Goal: Communication & Community: Participate in discussion

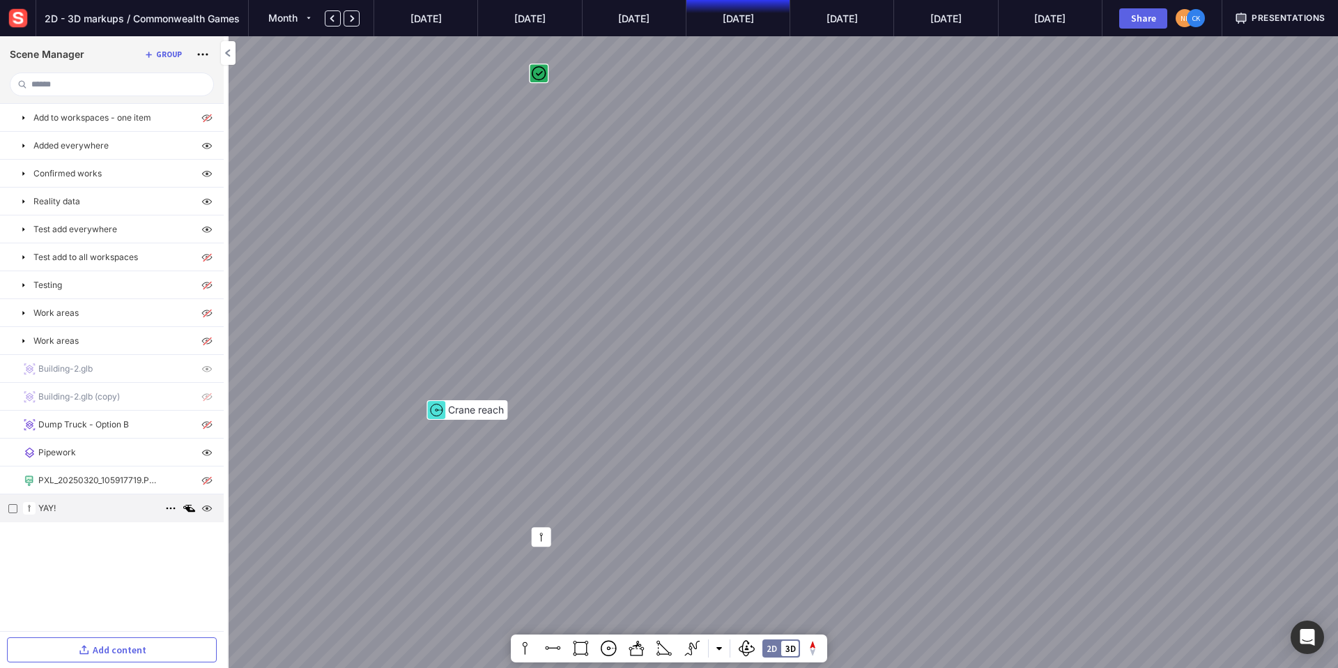
click at [61, 514] on div "YAY!" at bounding box center [112, 508] width 224 height 28
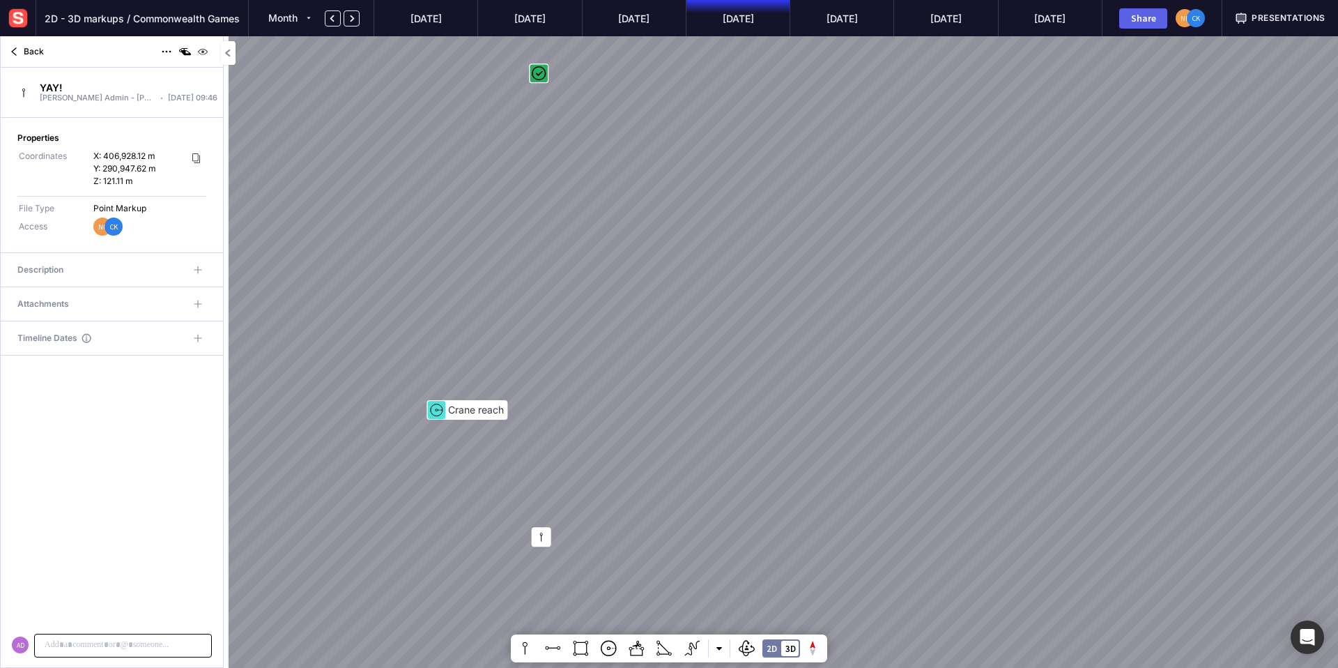
click at [115, 644] on p at bounding box center [123, 644] width 160 height 13
click at [185, 643] on button "Send" at bounding box center [190, 637] width 32 height 20
click at [148, 422] on p "**********" at bounding box center [120, 421] width 155 height 13
click at [196, 382] on mapp-icon at bounding box center [198, 381] width 14 height 14
click at [129, 517] on div at bounding box center [669, 334] width 1338 height 668
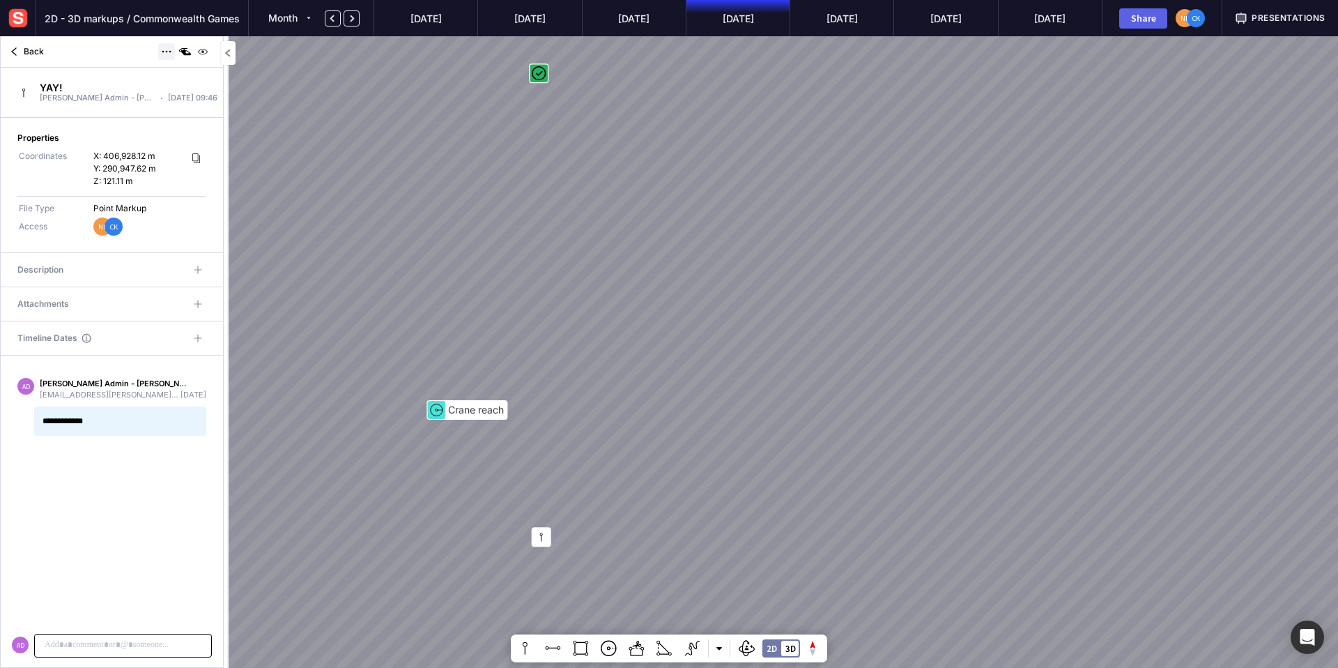
click at [167, 50] on mapp-icon at bounding box center [166, 51] width 17 height 17
click at [137, 186] on span "Publish to content" at bounding box center [134, 182] width 76 height 13
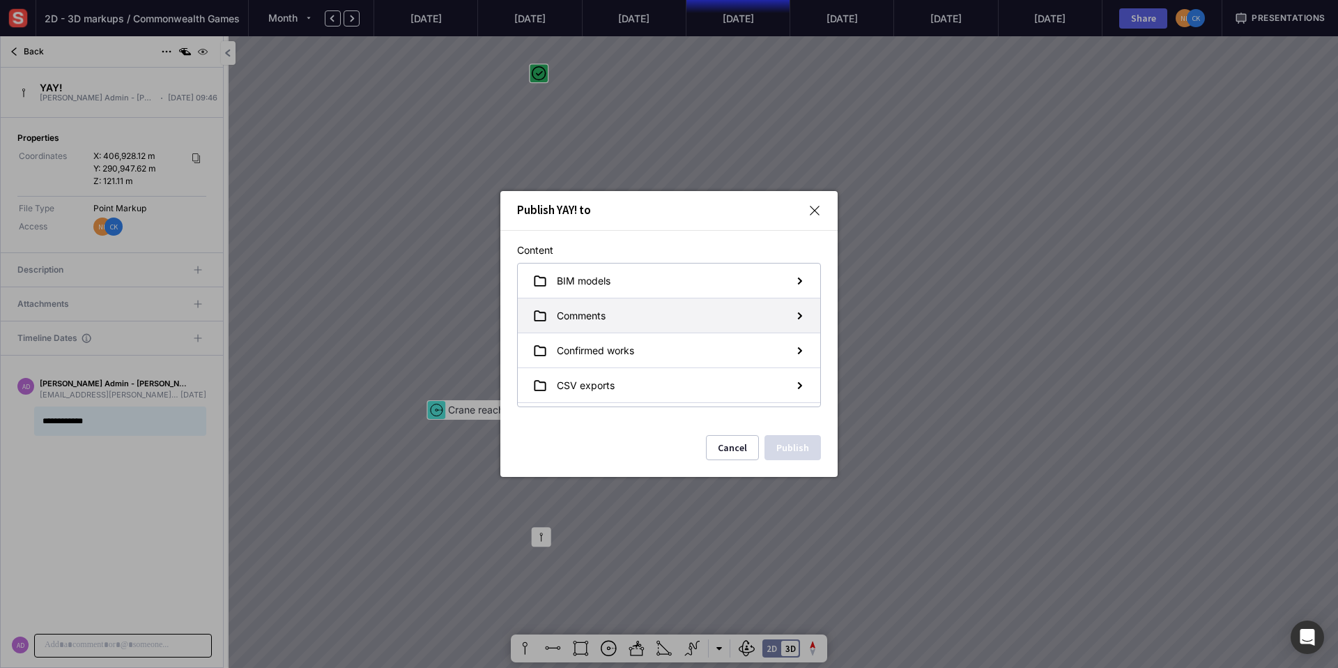
click at [727, 318] on div "Comments" at bounding box center [669, 315] width 302 height 35
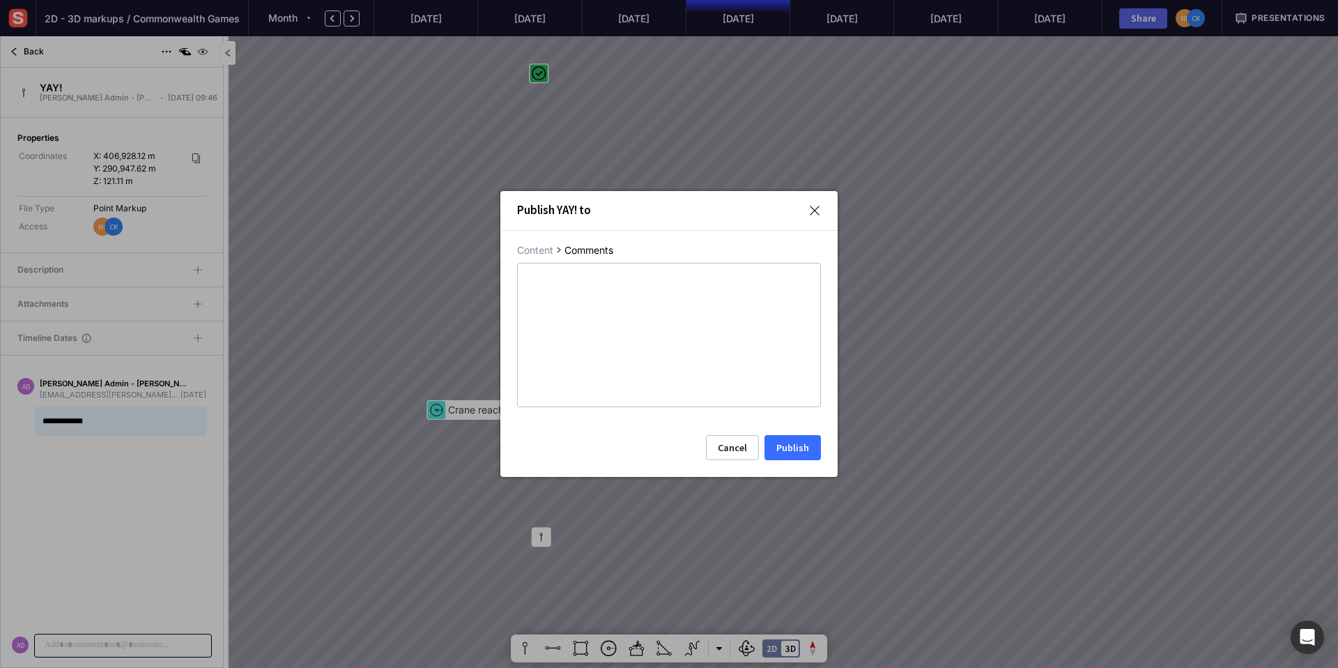
click at [789, 450] on button "Publish" at bounding box center [793, 447] width 56 height 25
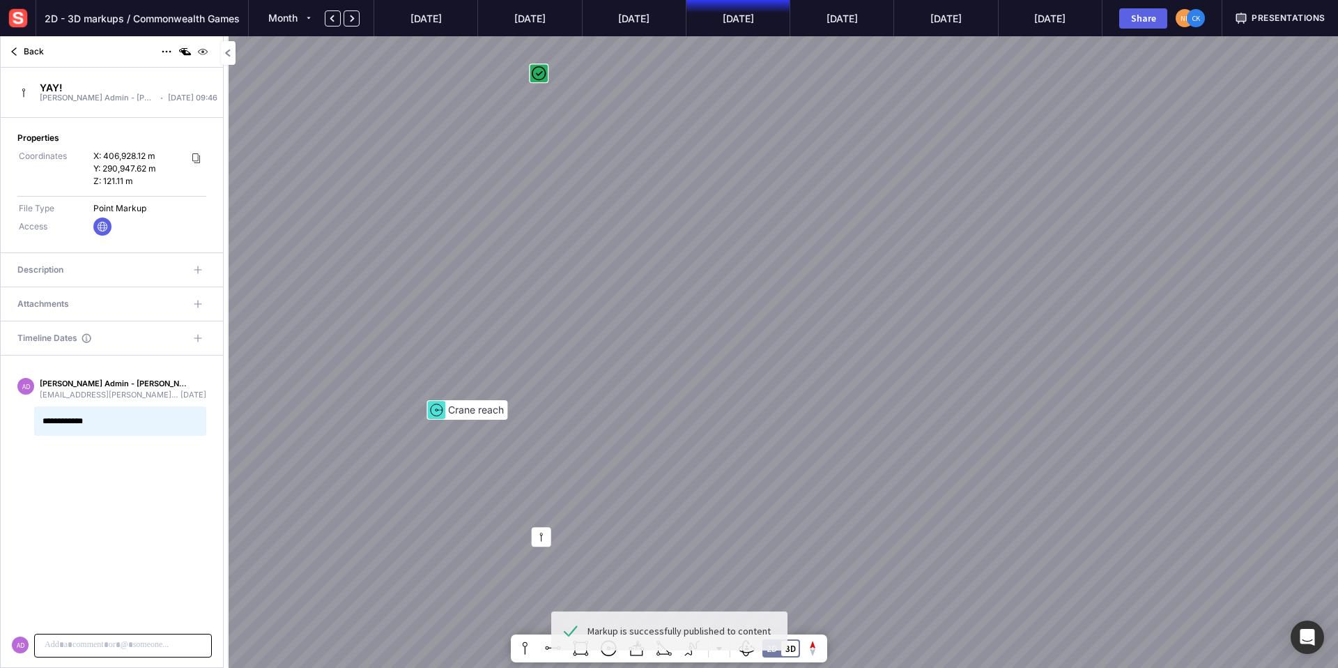
click at [26, 23] on img at bounding box center [18, 18] width 25 height 25
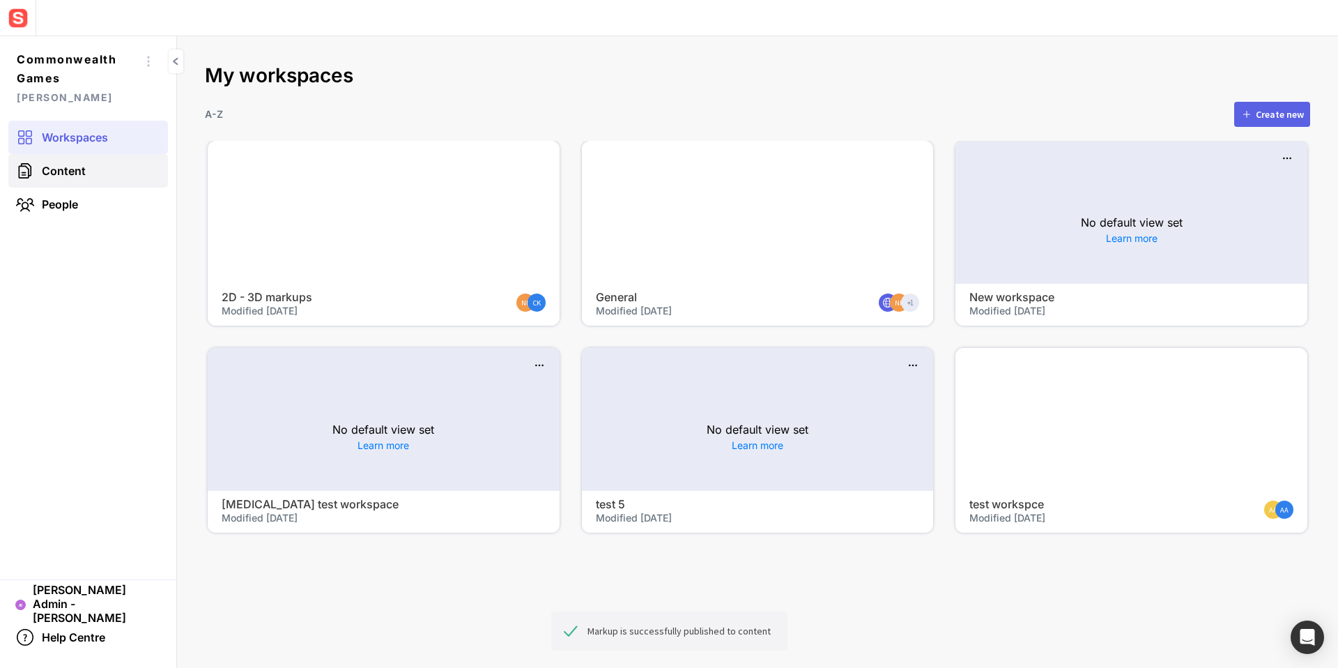
click at [82, 173] on span "Content" at bounding box center [64, 171] width 44 height 14
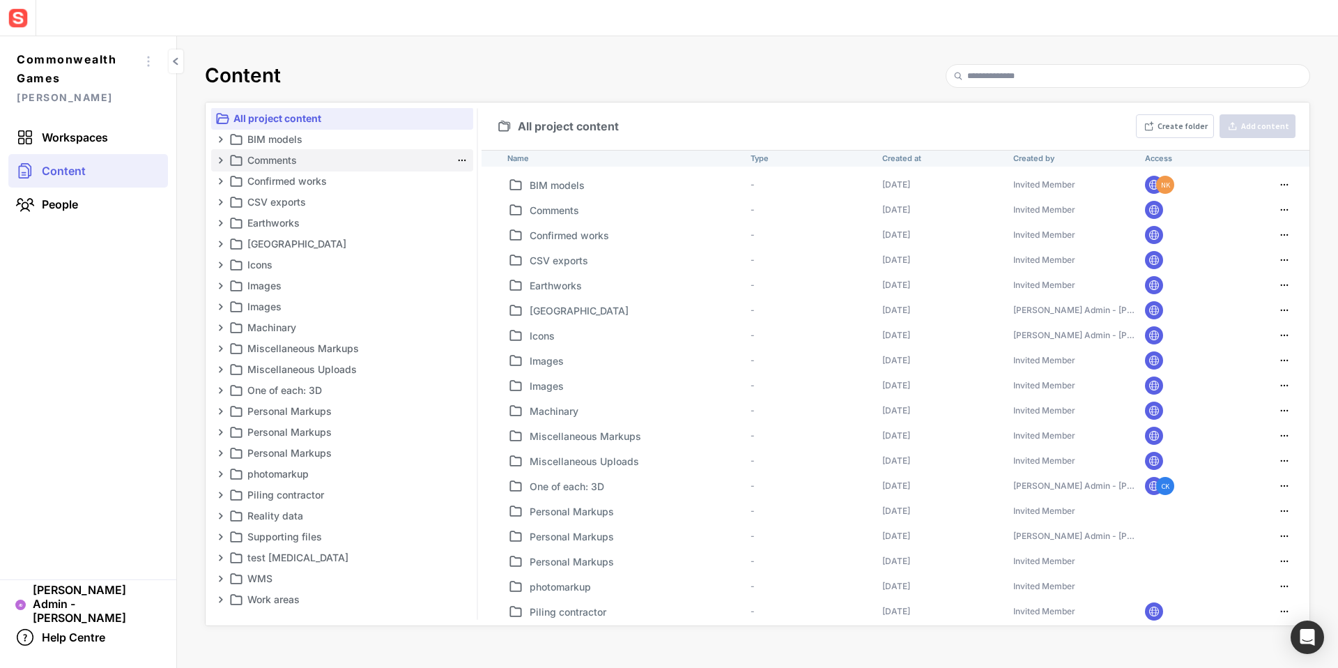
click at [273, 164] on p "Comments" at bounding box center [349, 160] width 204 height 17
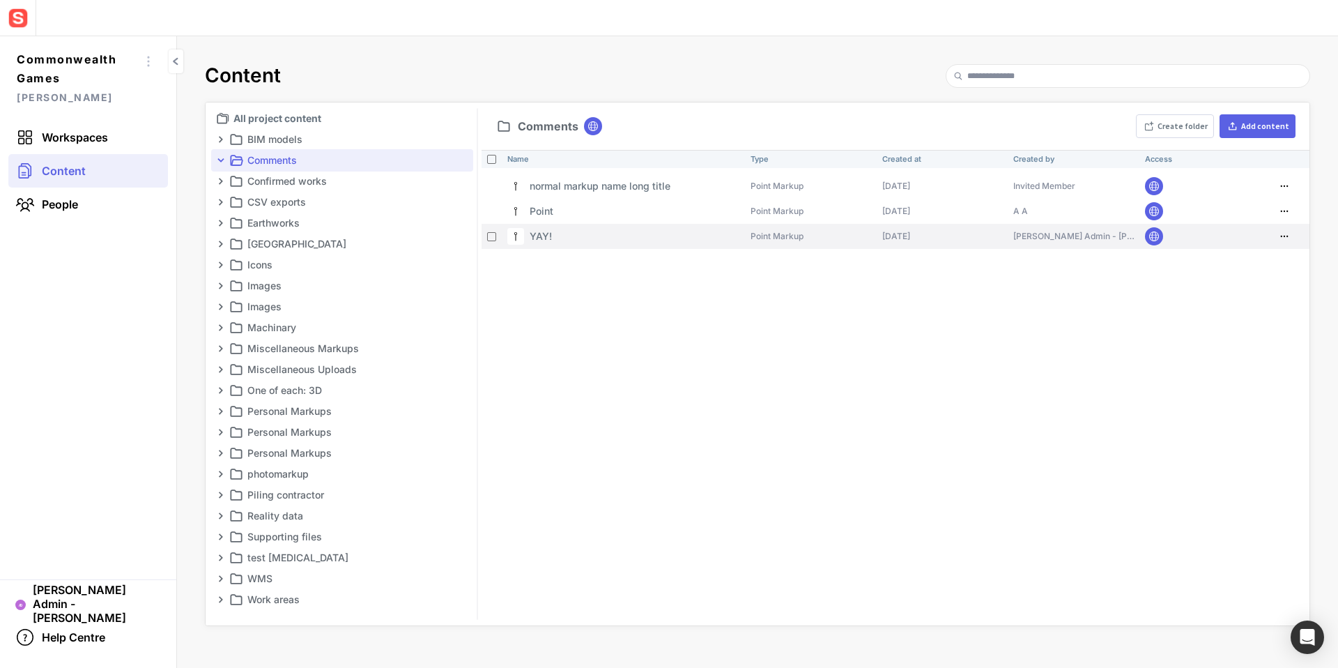
click at [549, 238] on p "YAY!" at bounding box center [541, 236] width 22 height 15
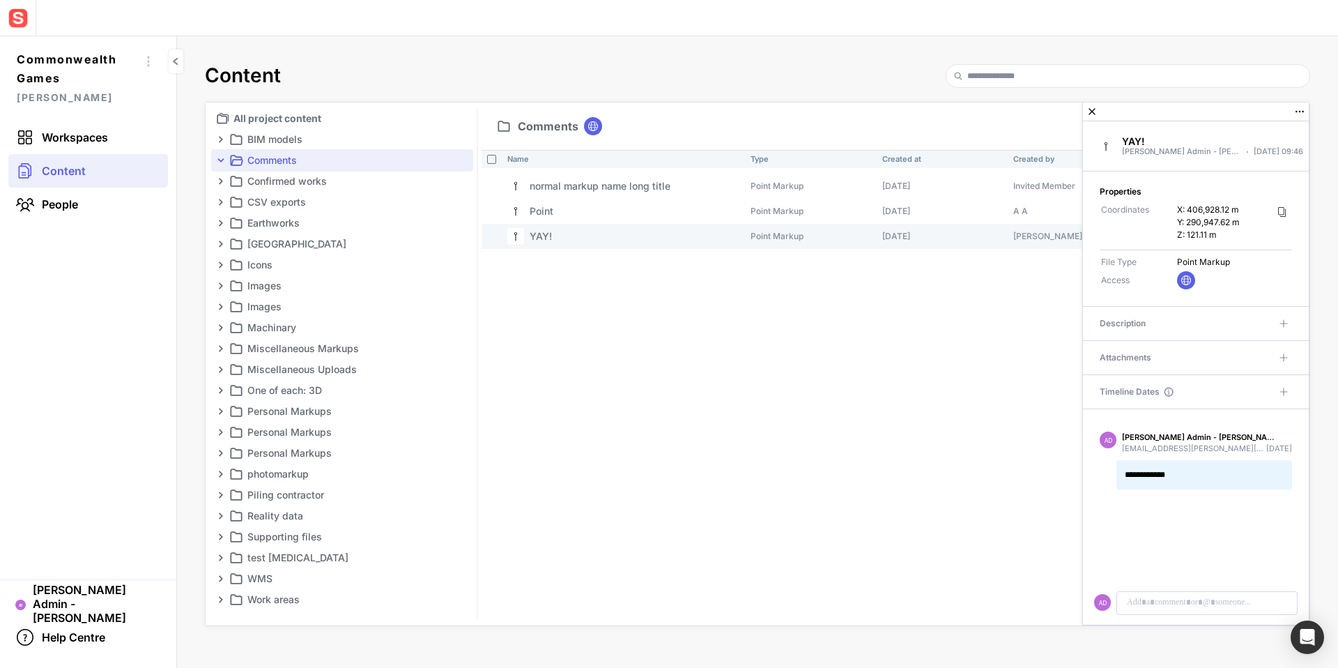
click at [1213, 547] on mapp-content-details-comments "**********" at bounding box center [1196, 516] width 226 height 215
